Goal: Task Accomplishment & Management: Use online tool/utility

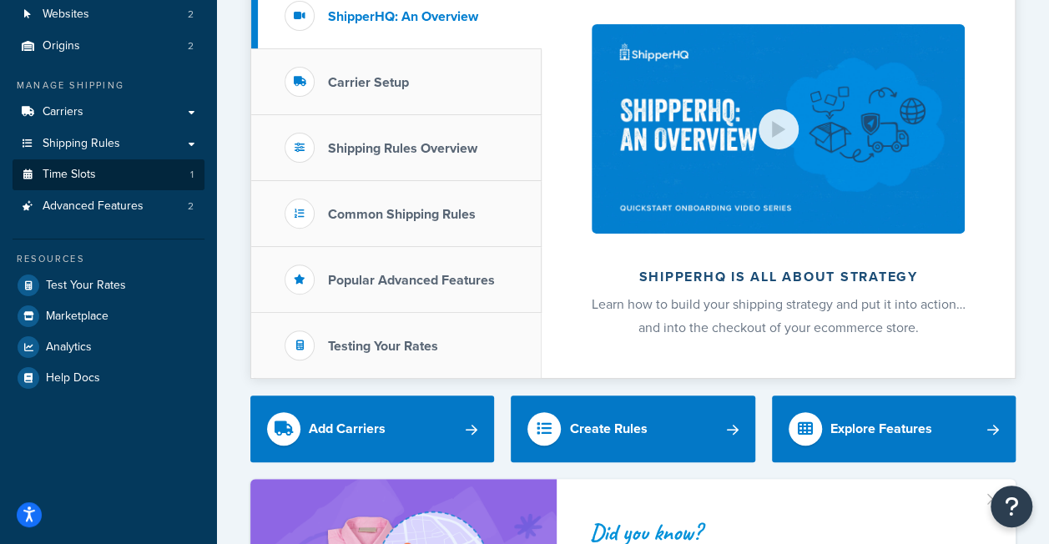
scroll to position [83, 0]
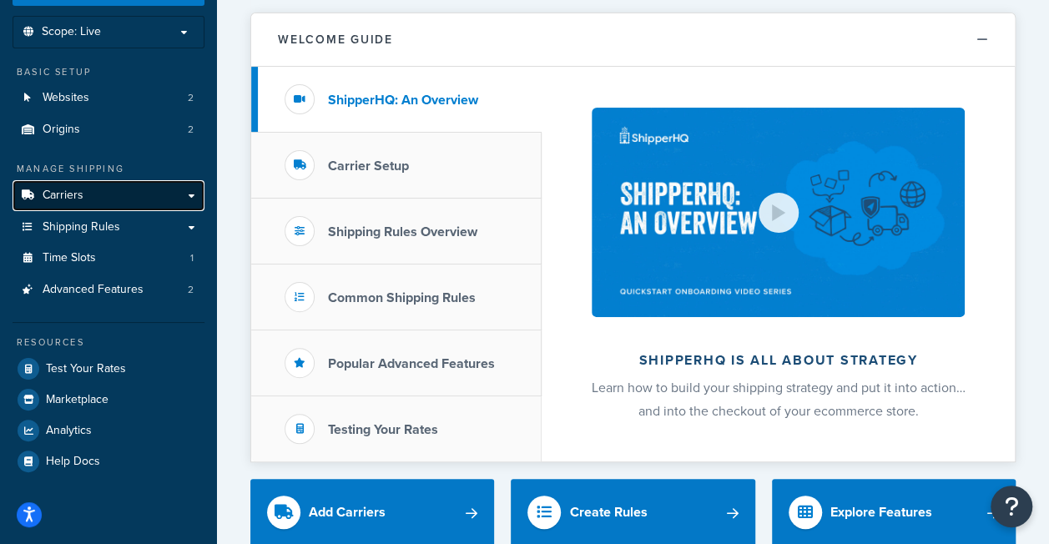
click at [127, 205] on link "Carriers" at bounding box center [109, 195] width 192 height 31
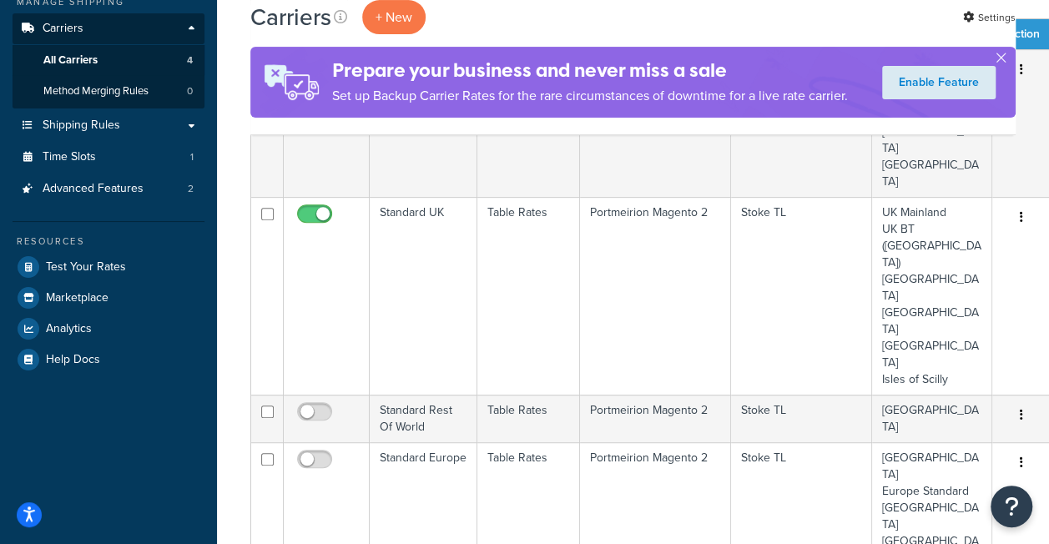
scroll to position [167, 0]
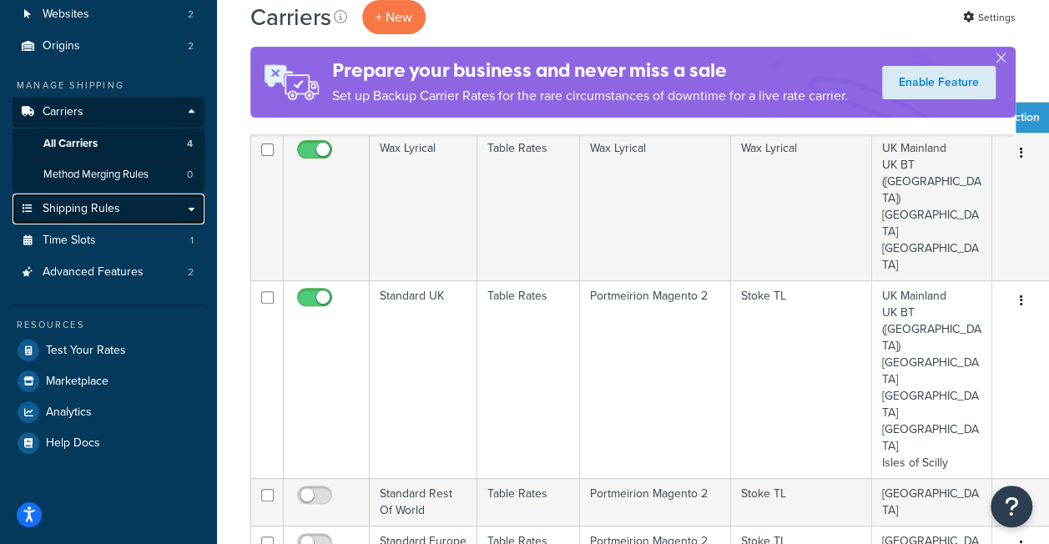
click at [100, 215] on span "Shipping Rules" at bounding box center [82, 209] width 78 height 14
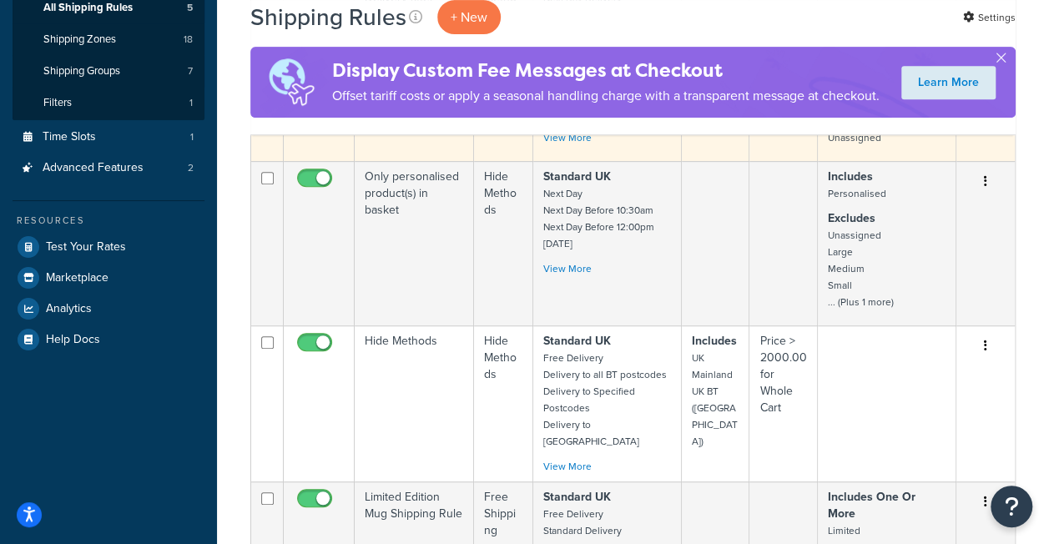
scroll to position [417, 0]
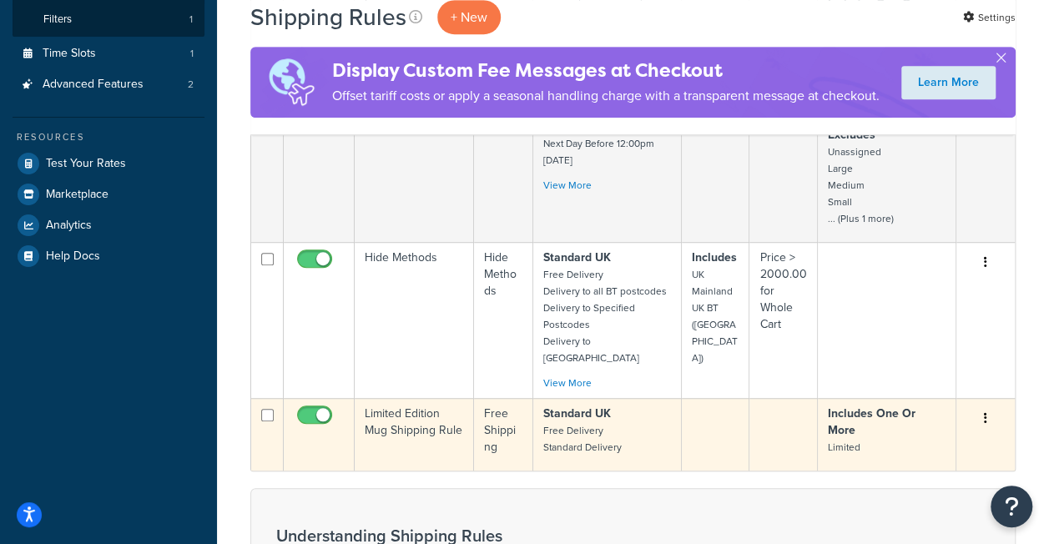
click at [903, 439] on strong "Includes One Or More" at bounding box center [872, 422] width 88 height 34
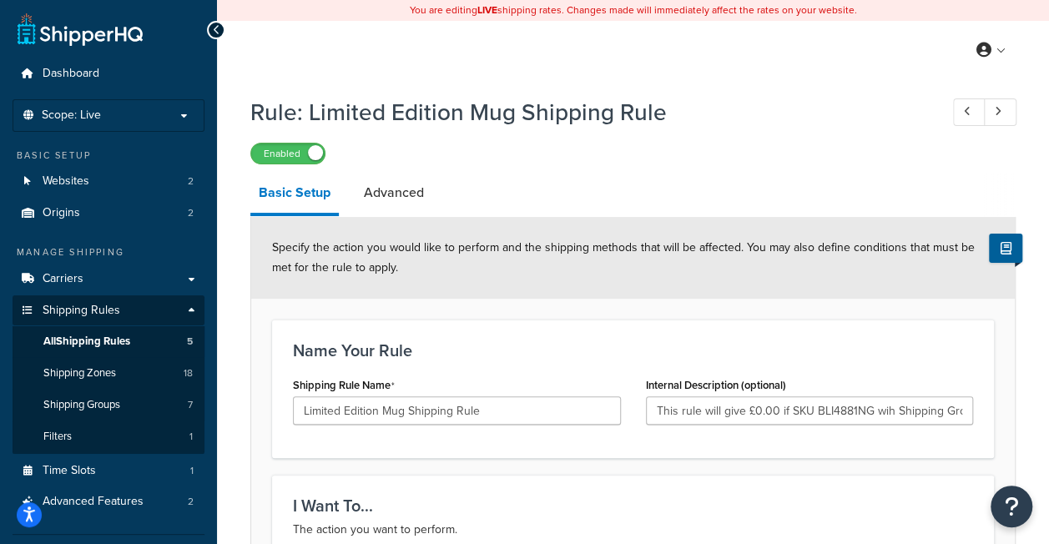
scroll to position [83, 0]
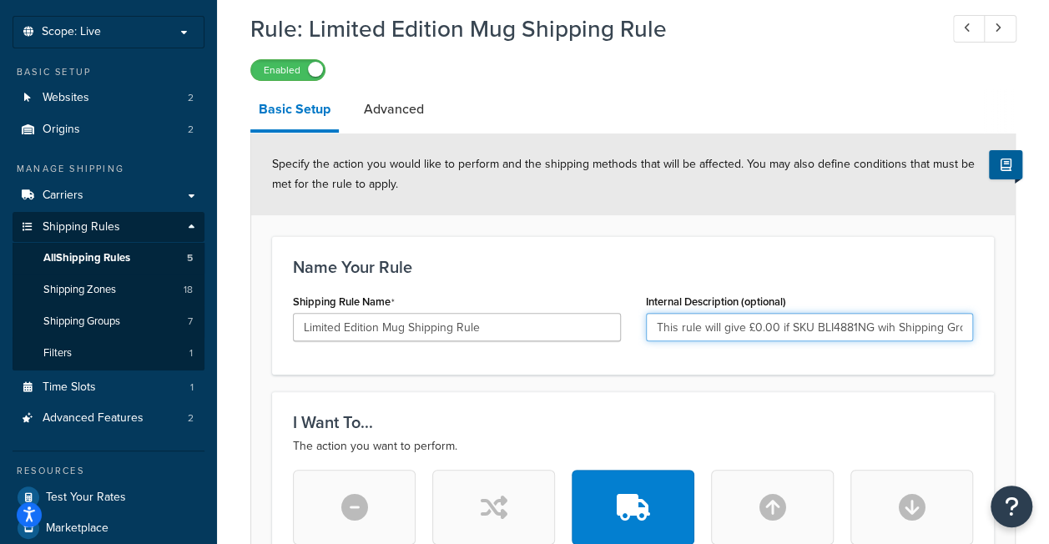
click at [819, 325] on input "This rule will give £0.00 if SKU BLI4881NG wih Shipping Group of Limited is in …" at bounding box center [810, 327] width 328 height 28
click at [873, 325] on input "This rule will give £0.00 if SKU BLI4881NG wih Shipping Group of Limited is in …" at bounding box center [810, 327] width 328 height 28
click at [891, 327] on input "This rule will give £0.00 if SKU BLI4881NG wih Shipping Group of Limited is in …" at bounding box center [810, 327] width 328 height 28
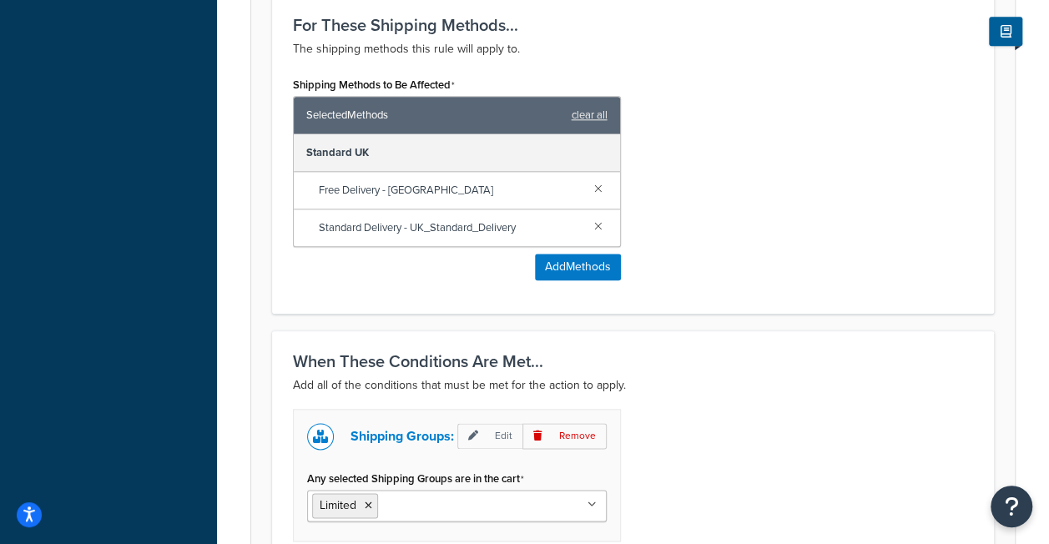
scroll to position [918, 0]
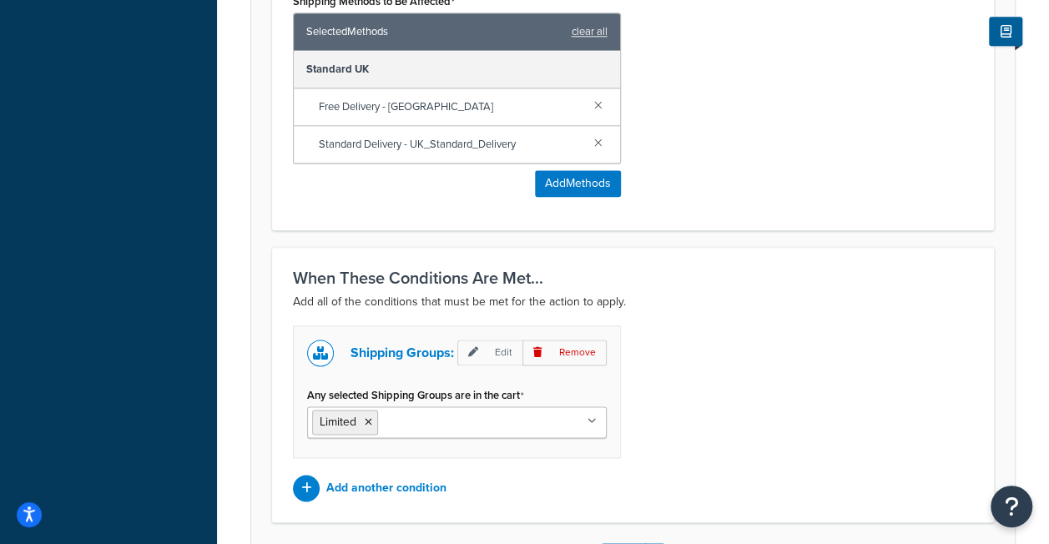
click at [597, 415] on ul "Limited" at bounding box center [456, 422] width 299 height 32
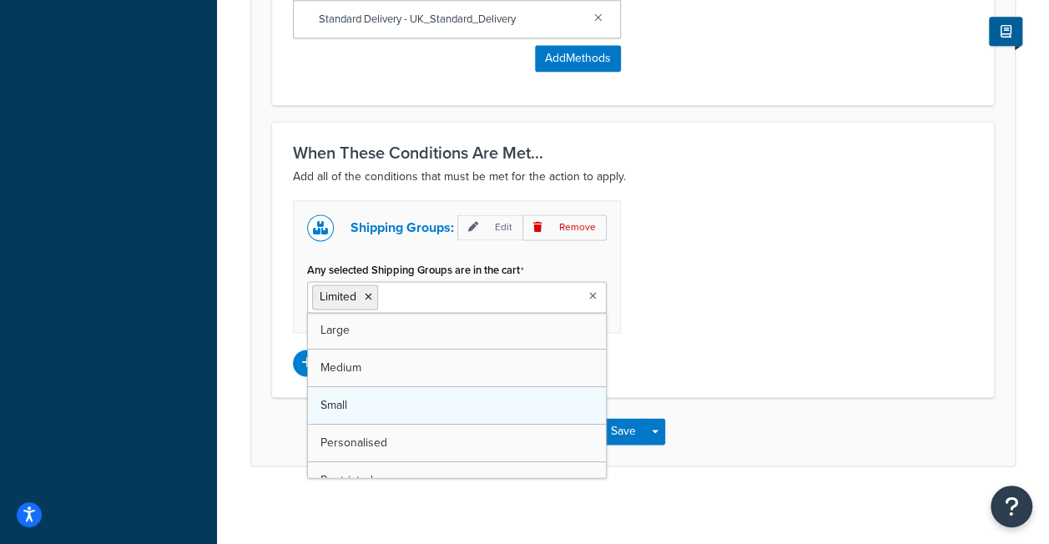
scroll to position [57, 0]
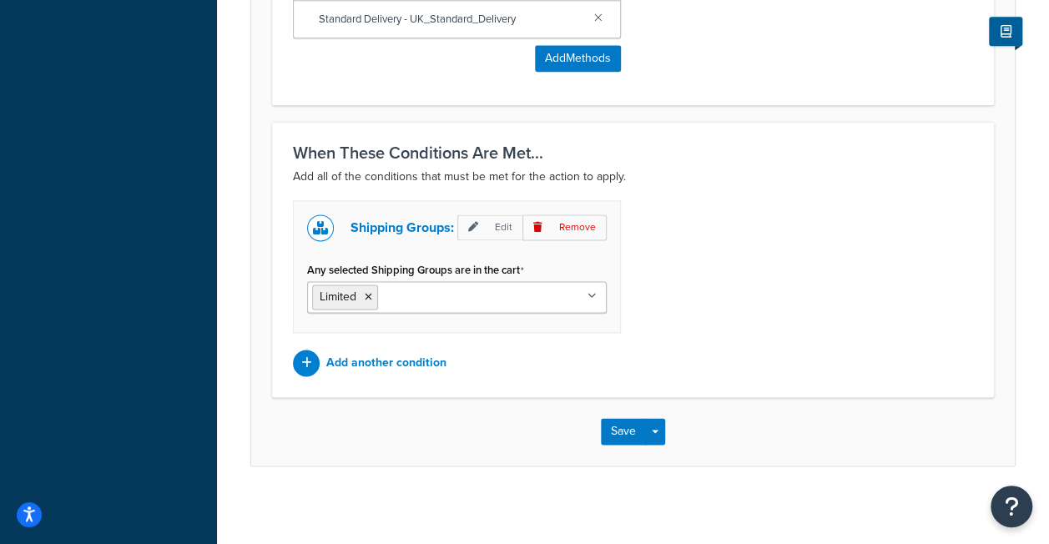
click at [791, 292] on div "Shipping Groups: Edit Remove Any selected Shipping Groups are in the cart Limit…" at bounding box center [632, 288] width 705 height 176
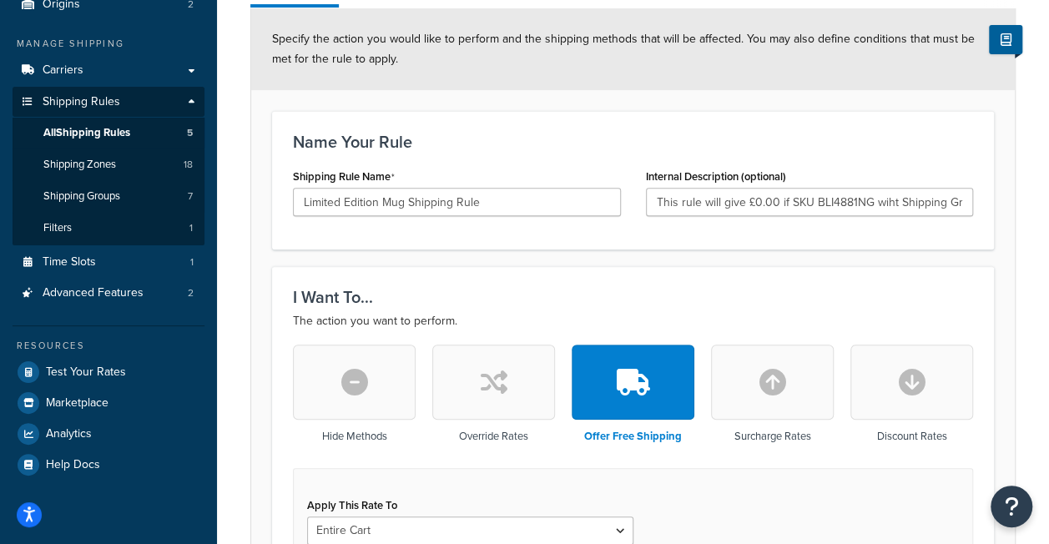
scroll to position [0, 0]
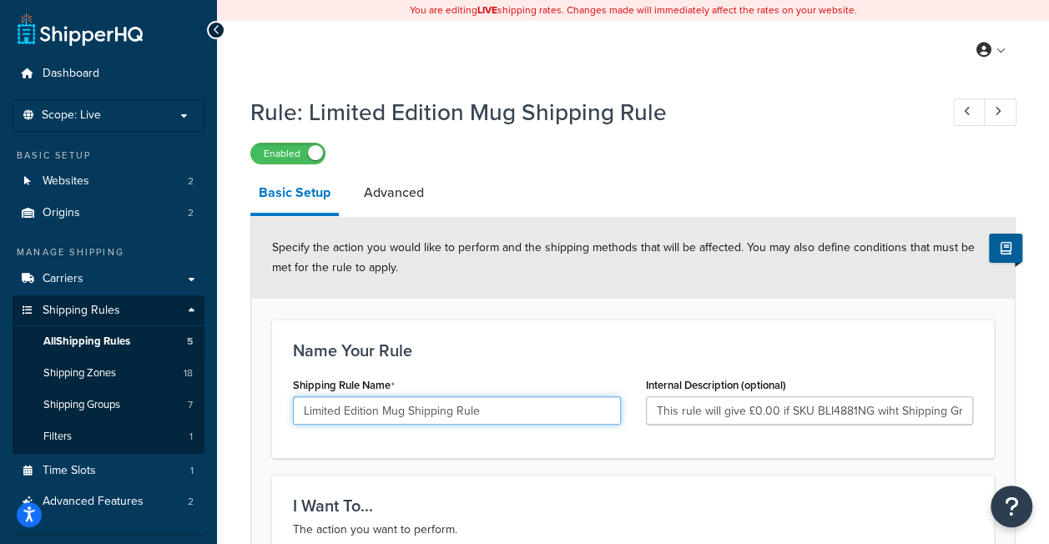
click at [508, 407] on input "Limited Edition Mug Shipping Rule" at bounding box center [457, 410] width 328 height 28
click at [546, 419] on input "Limited Edition Mug Shipping Rule" at bounding box center [457, 410] width 328 height 28
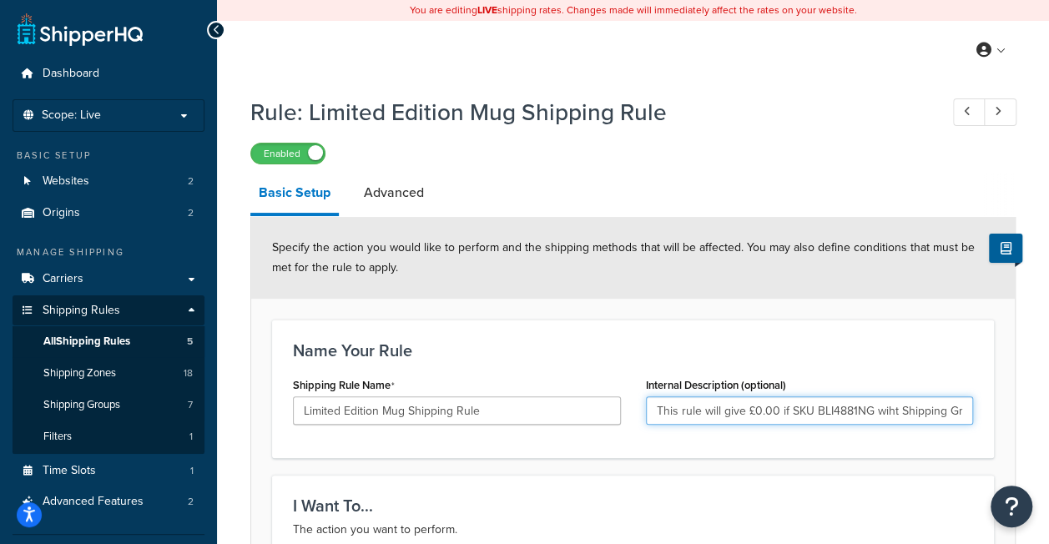
click at [736, 412] on input "This rule will give £0.00 if SKU BLI4881NG wiht Shipping Group of Limited is in…" at bounding box center [810, 410] width 328 height 28
click at [698, 412] on input "This rule will give £0.00 if SKU BLI4881NG wiht Shipping Group of Limited is in…" at bounding box center [810, 410] width 328 height 28
click at [712, 412] on input "This rule will give £0.00 if SKU BLI4881NG wiht Shipping Group of Limited is in…" at bounding box center [810, 410] width 328 height 28
click at [771, 404] on input "This rule will give £0.00 if SKU BLI4881NG wiht Shipping Group of Limited is in…" at bounding box center [810, 410] width 328 height 28
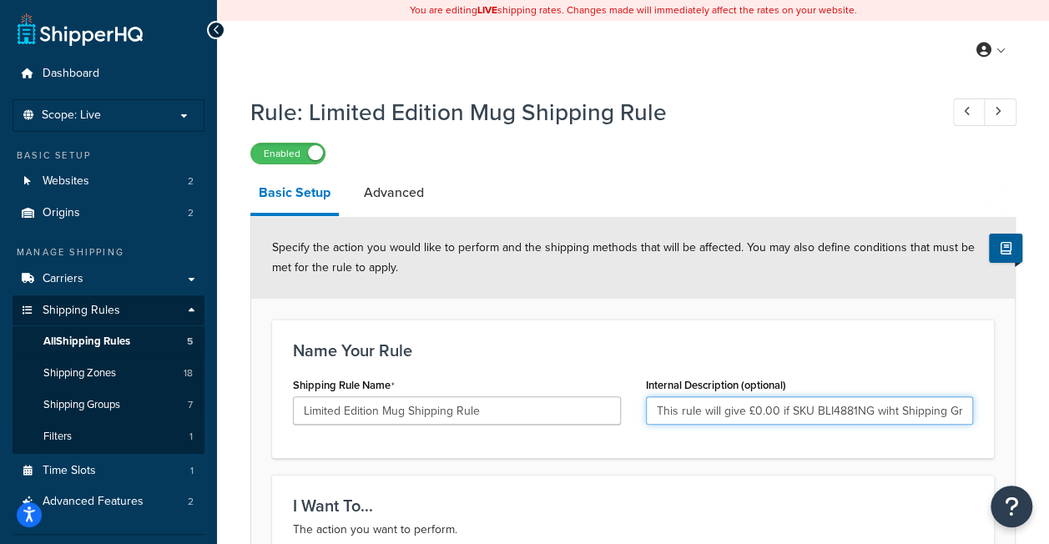
click at [813, 407] on input "This rule will give £0.00 if SKU BLI4881NG wiht Shipping Group of Limited is in…" at bounding box center [810, 410] width 328 height 28
click at [869, 405] on input "This rule will give £0.00 if SKU BLI4881NG wiht Shipping Group of Limited is in…" at bounding box center [810, 410] width 328 height 28
click at [895, 406] on input "This rule will give £0.00 if SKU BLI4881NG wiht Shipping Group of Limited is in…" at bounding box center [810, 410] width 328 height 28
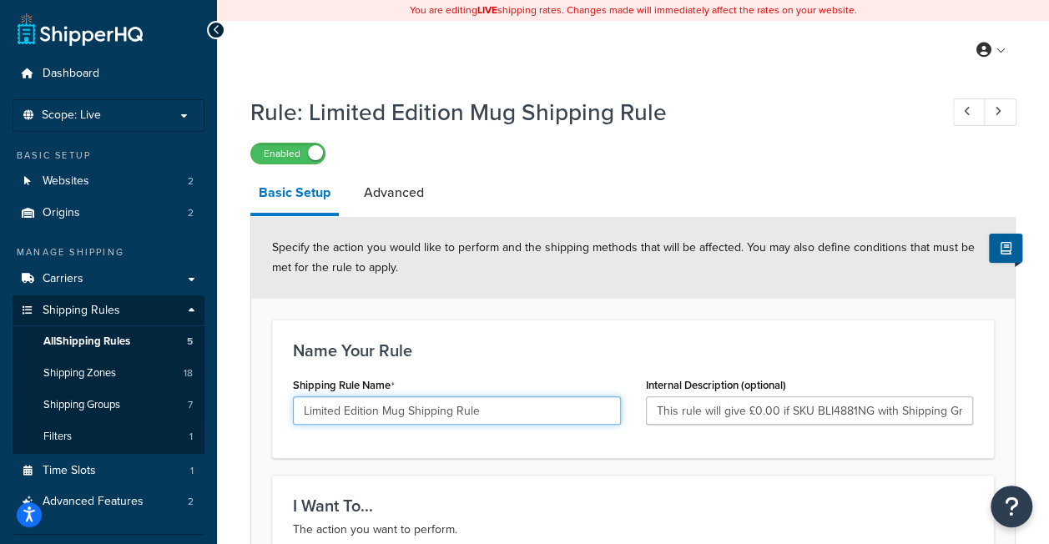
click at [477, 412] on input "Limited Edition Mug Shipping Rule" at bounding box center [457, 410] width 328 height 28
click at [521, 415] on input "Limited Edition Mug Shipping Rule" at bounding box center [457, 410] width 328 height 28
click at [380, 410] on input "Limited Edition Mug Shipping Rule" at bounding box center [457, 410] width 328 height 28
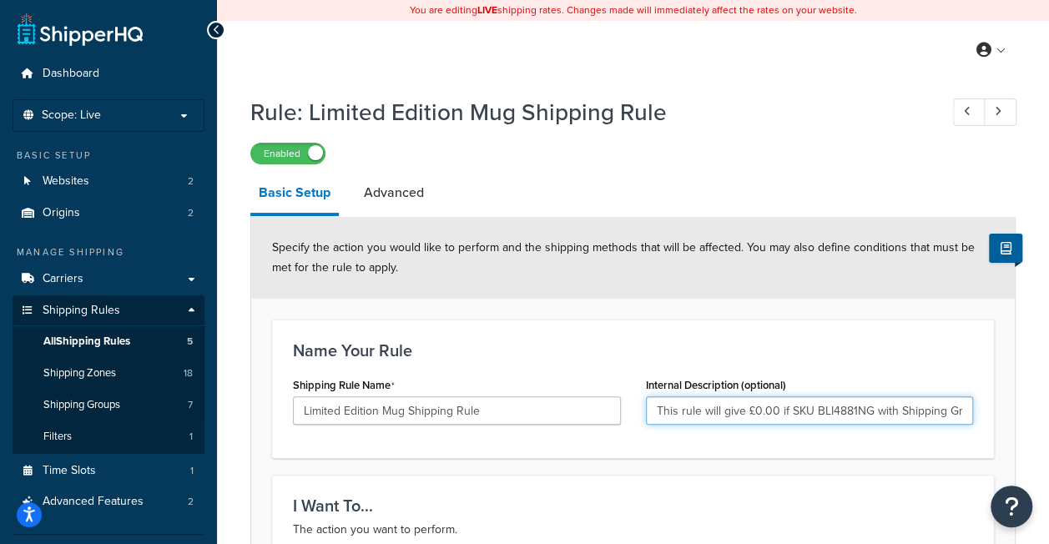
click at [874, 412] on input "This rule will give £0.00 if SKU BLI4881NG with Shipping Group of Limited is in…" at bounding box center [810, 410] width 328 height 28
paste input "BLI9303"
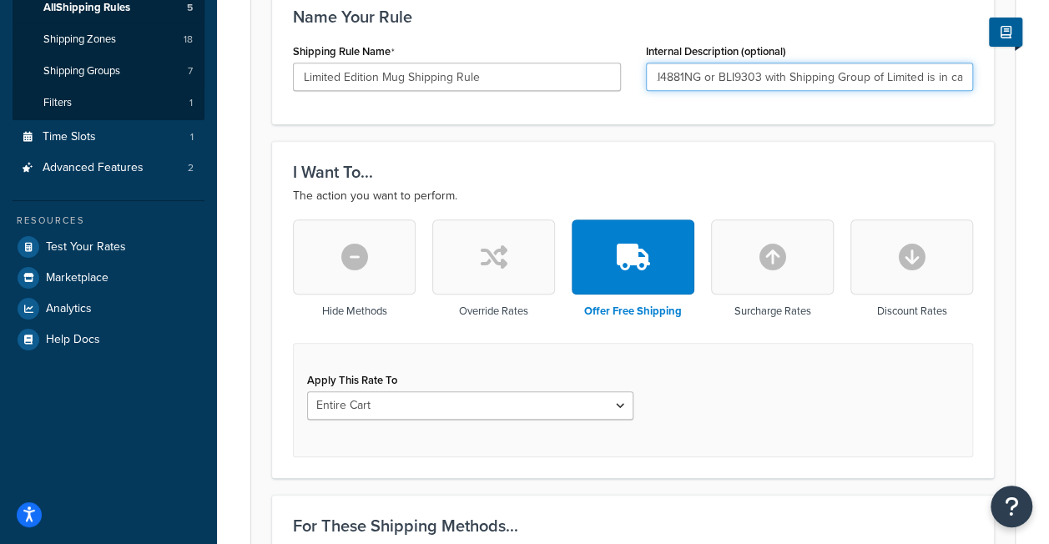
scroll to position [501, 0]
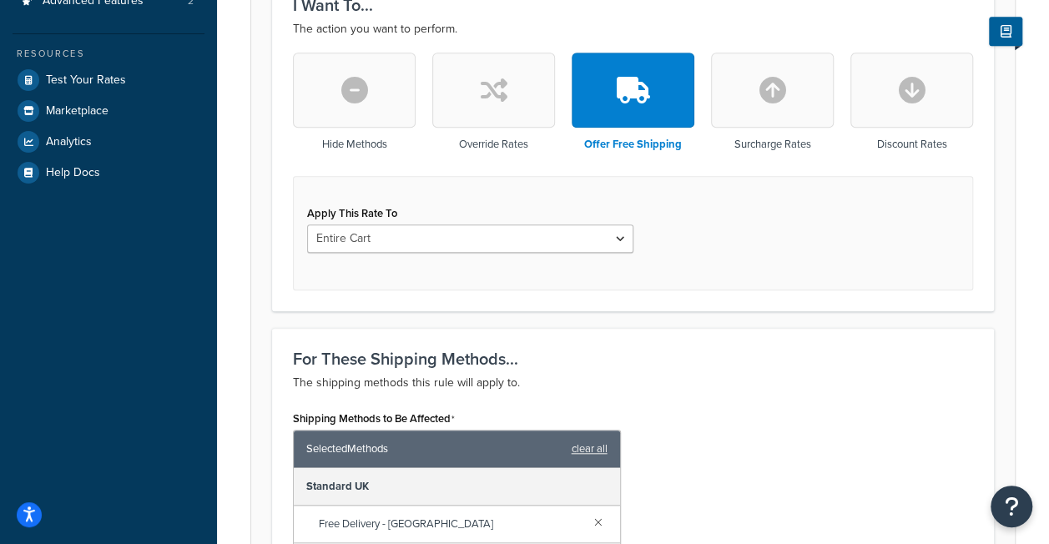
type input "This rule will give £0.00 if SKU BLI4881NG or BLI9303 with Shipping Group of Li…"
click at [619, 244] on select "Entire Cart Each Shipment in the Cart Each Origin in the Cart Each Shipping Gro…" at bounding box center [470, 238] width 326 height 28
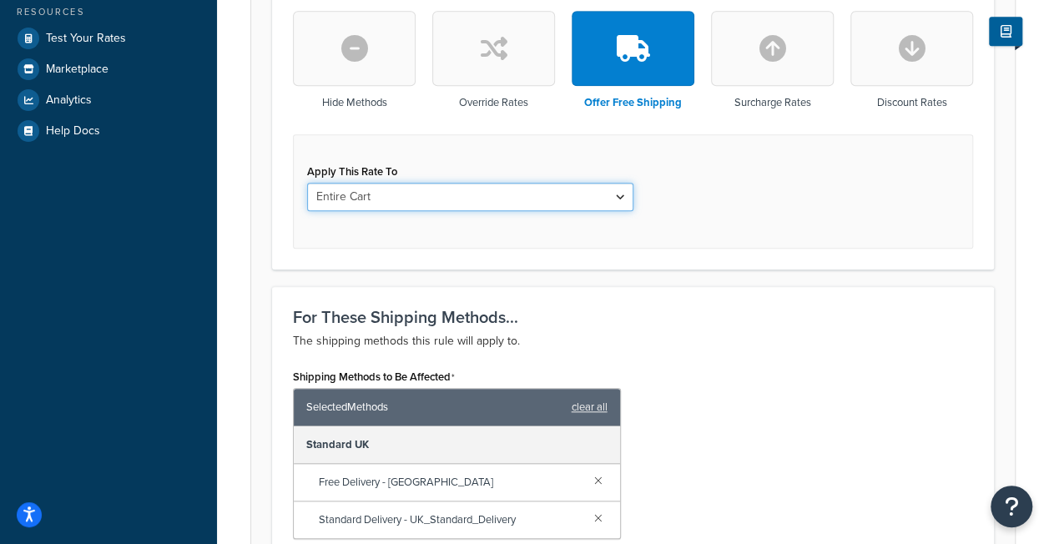
scroll to position [1043, 0]
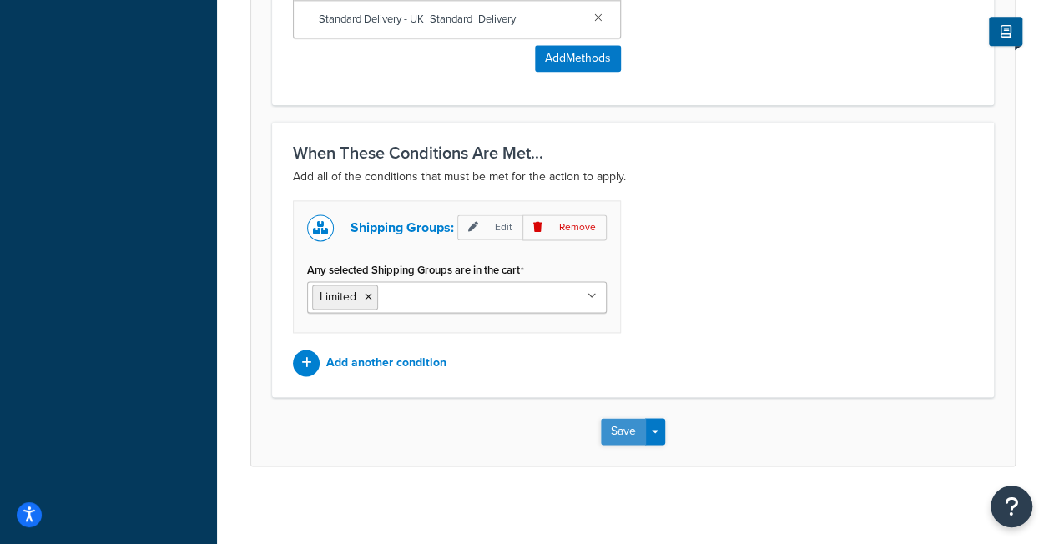
click at [614, 432] on button "Save" at bounding box center [623, 431] width 45 height 27
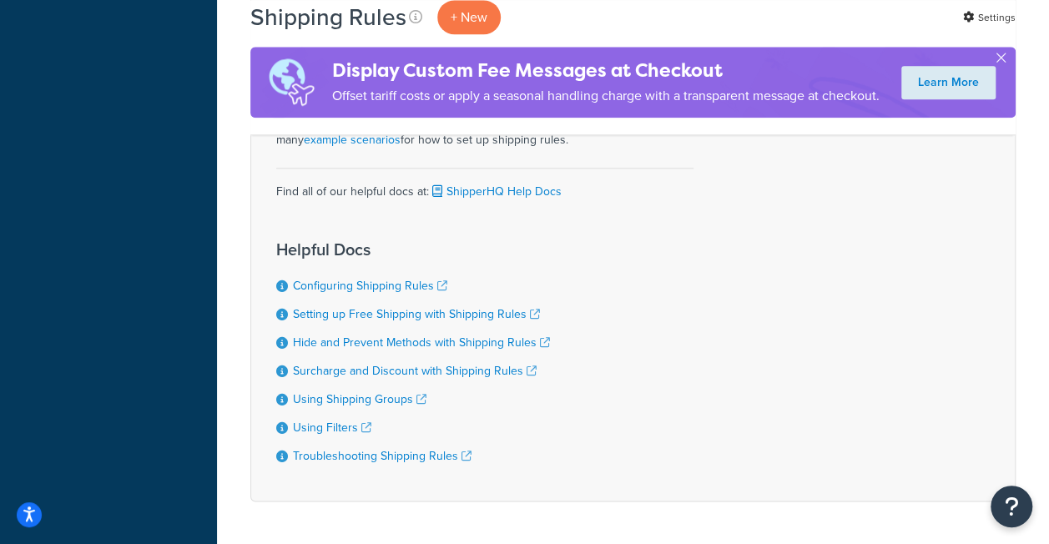
scroll to position [667, 0]
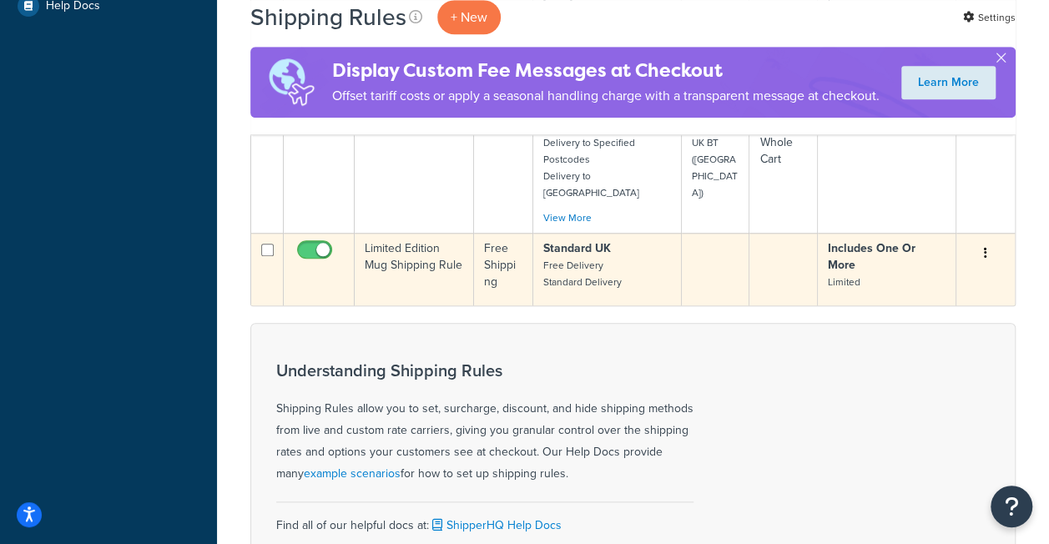
click at [872, 305] on td "Includes One Or More Limited" at bounding box center [887, 269] width 138 height 73
